Goal: Transaction & Acquisition: Download file/media

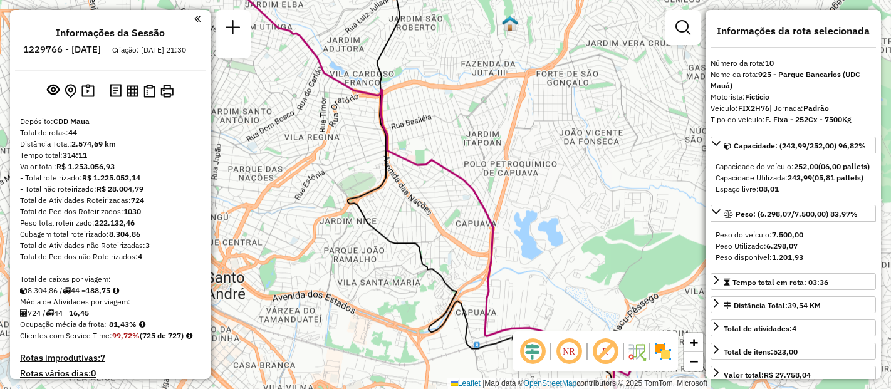
select select "**********"
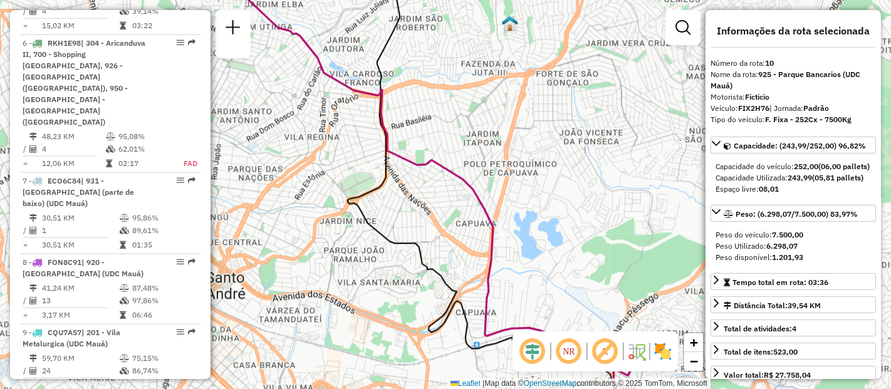
scroll to position [340, 0]
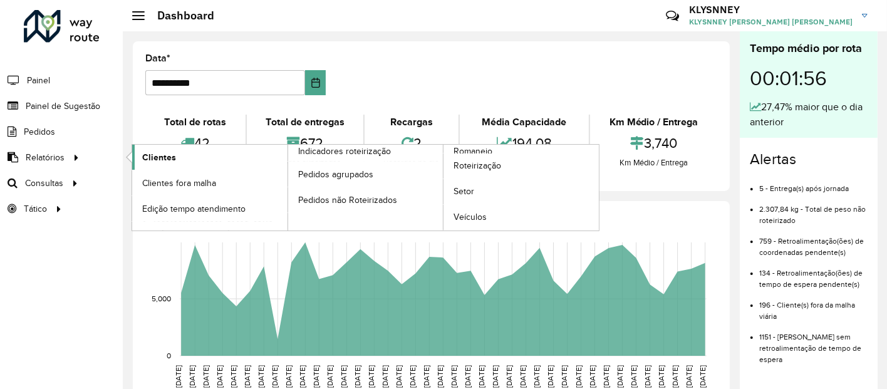
click at [157, 153] on span "Clientes" at bounding box center [159, 157] width 34 height 13
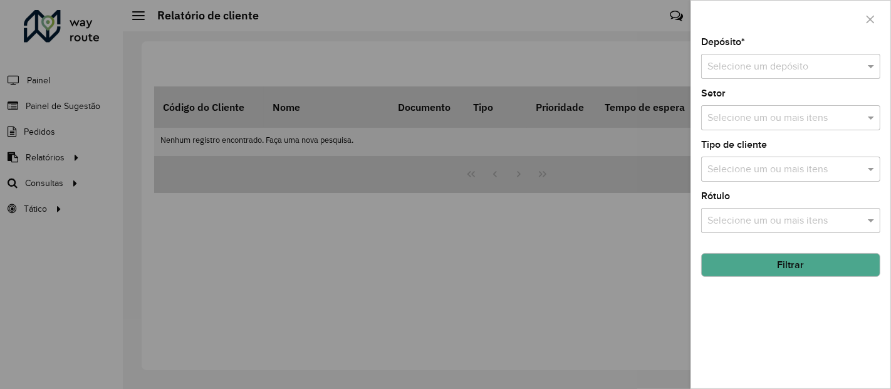
click at [784, 70] on input "text" at bounding box center [778, 67] width 142 height 15
type input "*"
click at [764, 98] on div "CDD Maua" at bounding box center [791, 102] width 179 height 21
click at [745, 219] on input "text" at bounding box center [784, 221] width 160 height 15
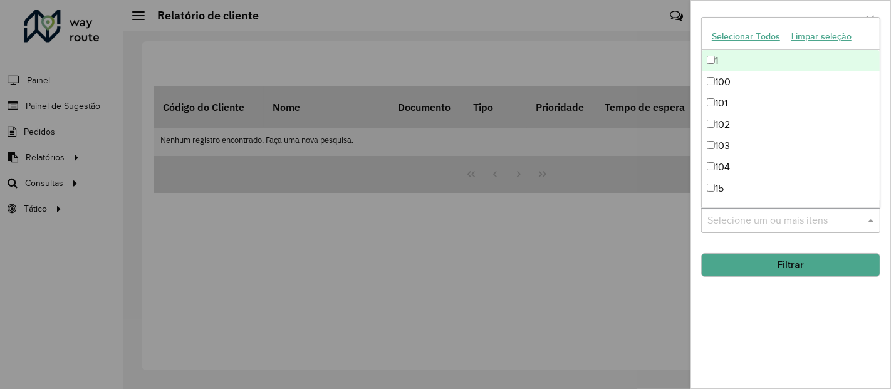
click at [745, 219] on input "text" at bounding box center [784, 221] width 160 height 15
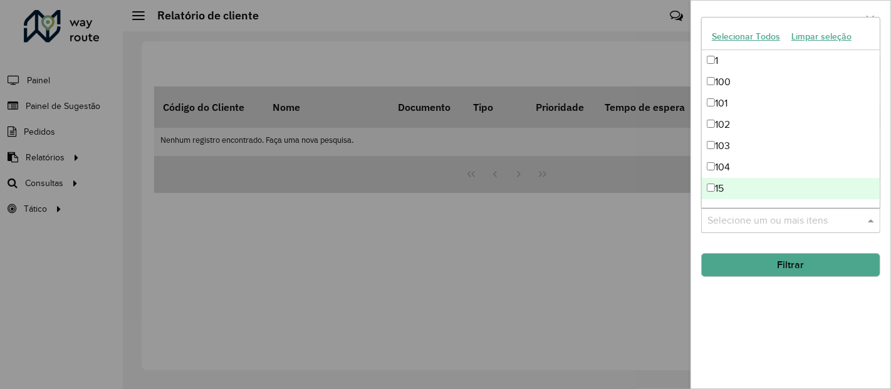
click at [692, 180] on div "Depósito * Selecione um depósito × CDD Maua × Setor Selecione um ou mais itens …" at bounding box center [790, 213] width 199 height 351
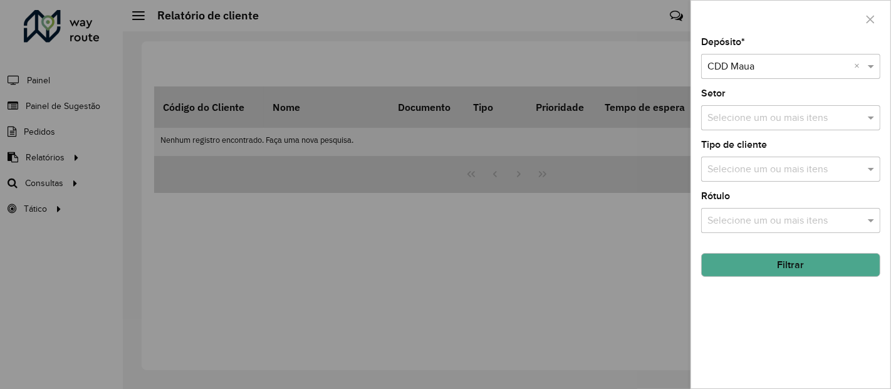
click at [735, 165] on input "text" at bounding box center [784, 169] width 160 height 15
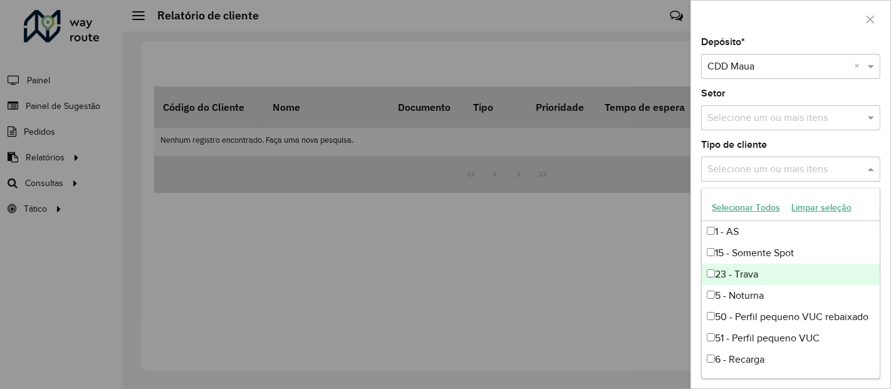
click at [745, 272] on div "23 - Trava" at bounding box center [791, 274] width 179 height 21
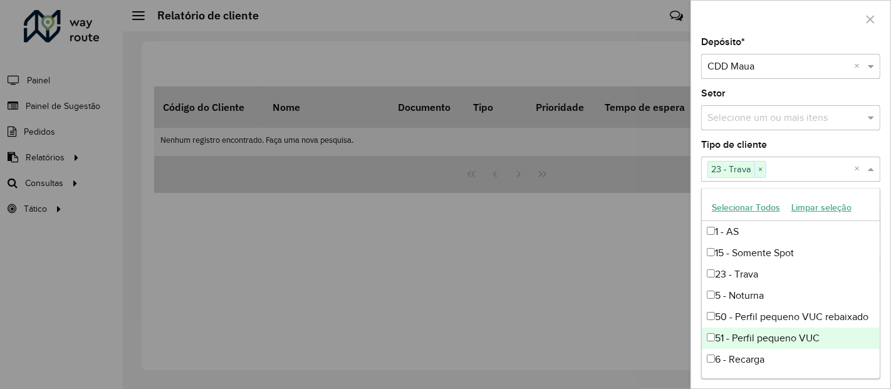
click at [692, 326] on div "Depósito * Selecione um depósito × CDD Maua × Setor Selecione um ou mais itens …" at bounding box center [790, 213] width 199 height 351
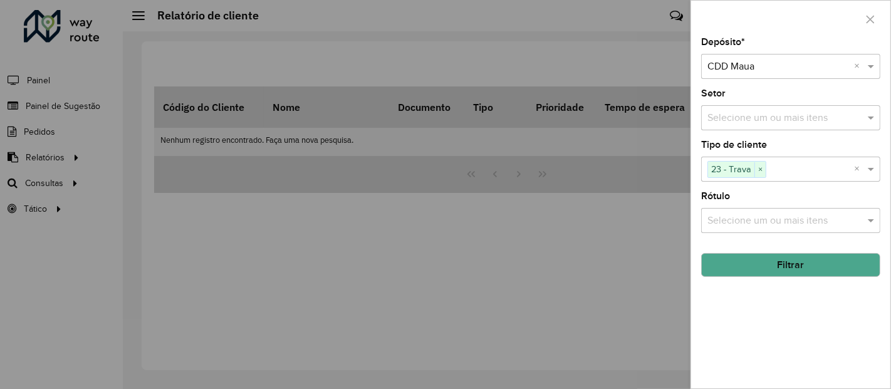
click at [775, 262] on button "Filtrar" at bounding box center [790, 265] width 179 height 24
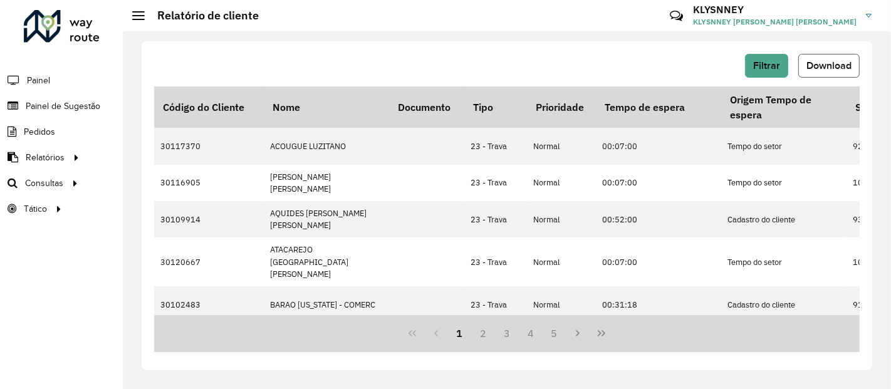
click at [826, 60] on span "Download" at bounding box center [828, 65] width 45 height 11
